Goal: Task Accomplishment & Management: Manage account settings

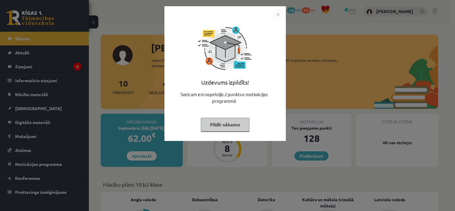
click at [278, 15] on img "Close" at bounding box center [277, 14] width 9 height 9
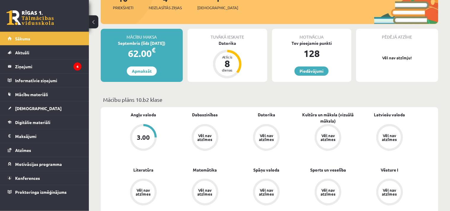
scroll to position [94, 0]
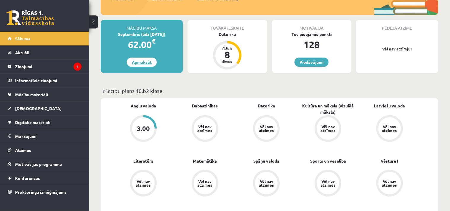
click at [145, 64] on link "Apmaksāt" at bounding box center [142, 61] width 30 height 9
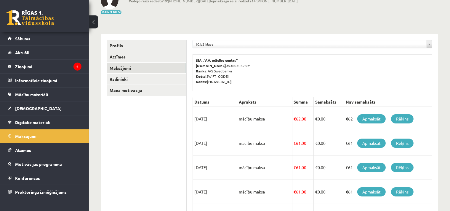
scroll to position [63, 0]
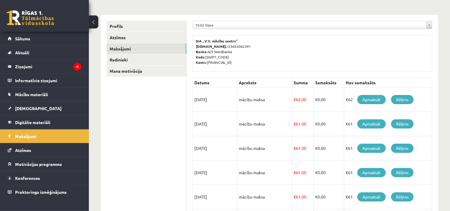
scroll to position [63, 0]
click at [401, 100] on link "Rēķins" at bounding box center [402, 99] width 23 height 9
click at [24, 41] on link "Sākums" at bounding box center [45, 39] width 74 height 14
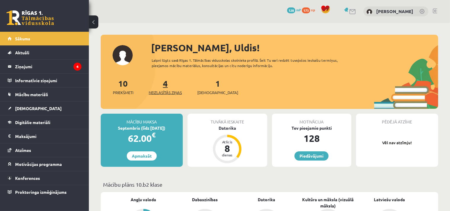
click at [172, 93] on span "Neizlasītās ziņas" at bounding box center [165, 92] width 33 height 6
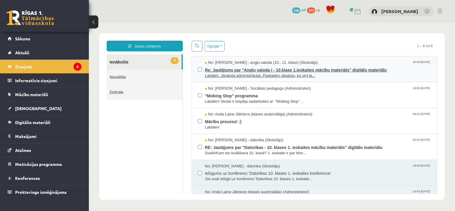
click at [227, 73] on span "Labdien. Jāraksta administrācijai. Paskaidro situāciju, ko viņi le..." at bounding box center [318, 76] width 226 height 6
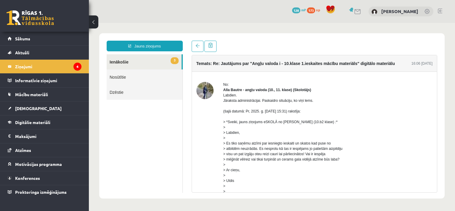
click at [144, 60] on link "3 Ienākošie" at bounding box center [144, 61] width 75 height 15
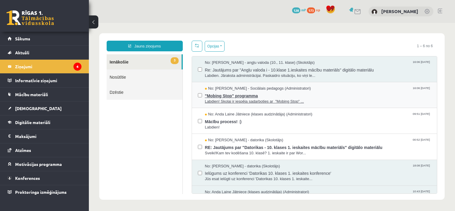
click at [251, 95] on span ""Mobing Stop" programma" at bounding box center [318, 94] width 226 height 7
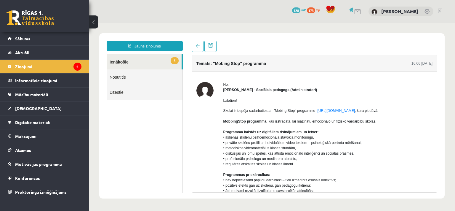
click at [152, 65] on link "2 Ienākošie" at bounding box center [144, 61] width 75 height 15
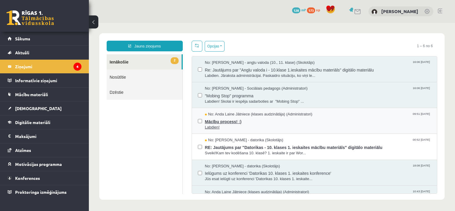
click at [226, 125] on span "Labdien!" at bounding box center [318, 127] width 226 height 6
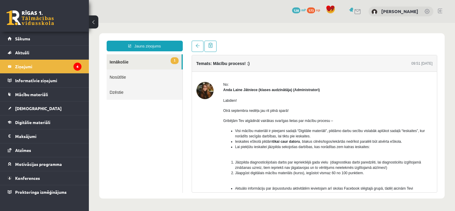
click at [144, 61] on link "1 Ienākošie" at bounding box center [144, 61] width 75 height 15
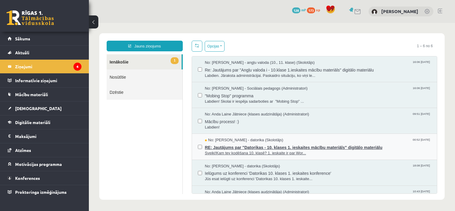
click at [248, 146] on span "RE: Jautājums par "Datorikas - 10. klases 1. ieskaites mācību materiāls" digitā…" at bounding box center [318, 146] width 226 height 7
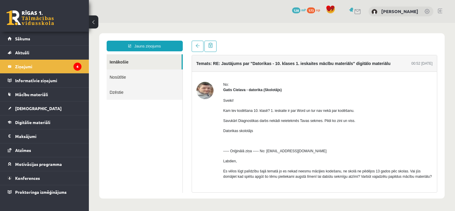
drag, startPoint x: 132, startPoint y: 57, endPoint x: 135, endPoint y: 61, distance: 4.4
click at [132, 58] on link "Ienākošie" at bounding box center [144, 61] width 75 height 15
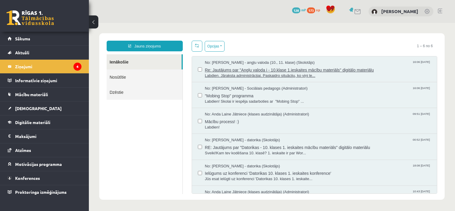
click at [228, 70] on span "Re: Jautājums par "Angļu valoda i - 10.klase 1.ieskaites mācību materiāls" digi…" at bounding box center [318, 68] width 226 height 7
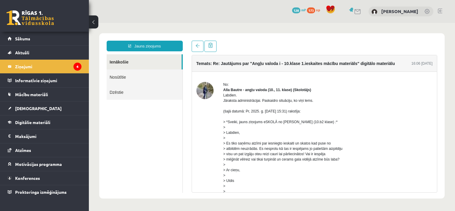
click at [145, 63] on link "Ienākošie" at bounding box center [144, 61] width 75 height 15
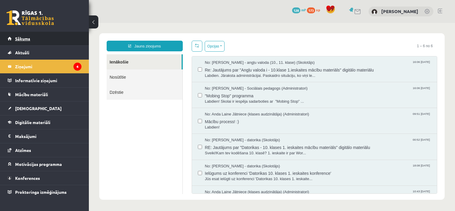
click at [29, 41] on link "Sākums" at bounding box center [45, 39] width 74 height 14
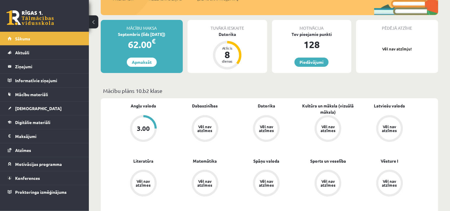
scroll to position [94, 0]
